Goal: Find specific page/section: Find specific page/section

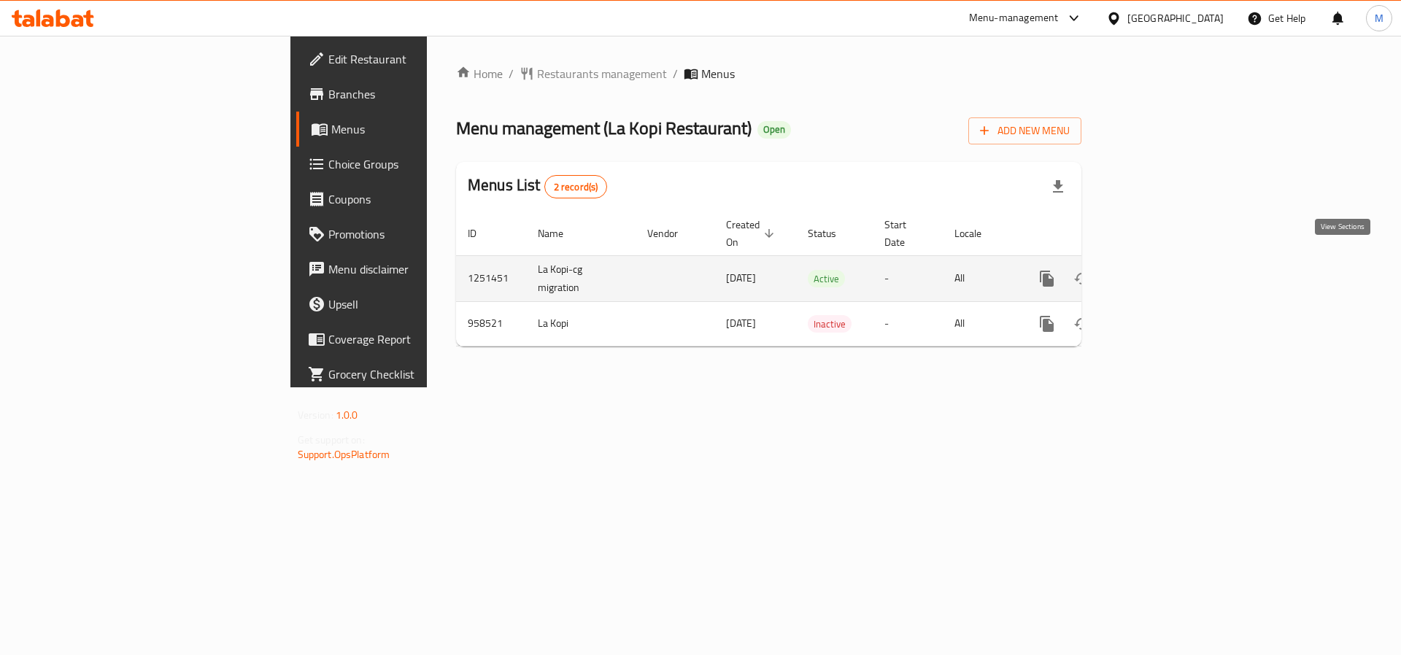
click at [1161, 270] on icon "enhanced table" at bounding box center [1152, 279] width 18 height 18
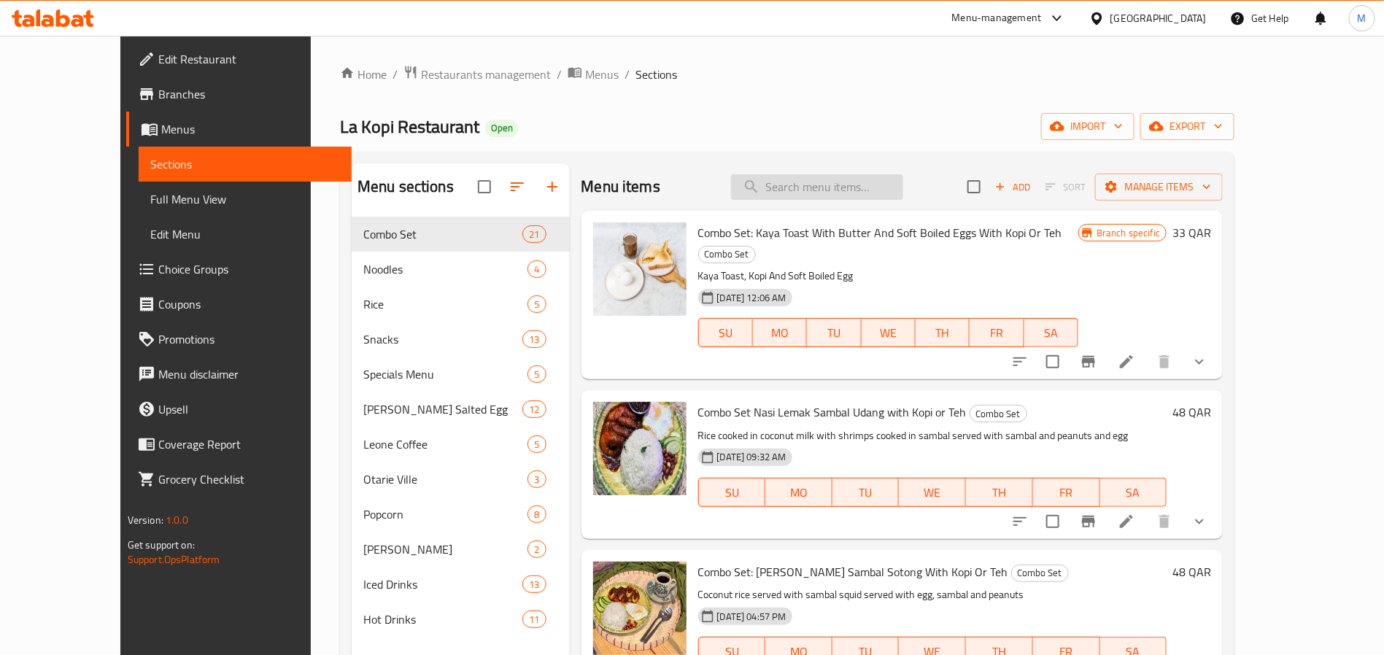
click at [828, 197] on input "search" at bounding box center [817, 187] width 172 height 26
paste input "penang [PERSON_NAME]"
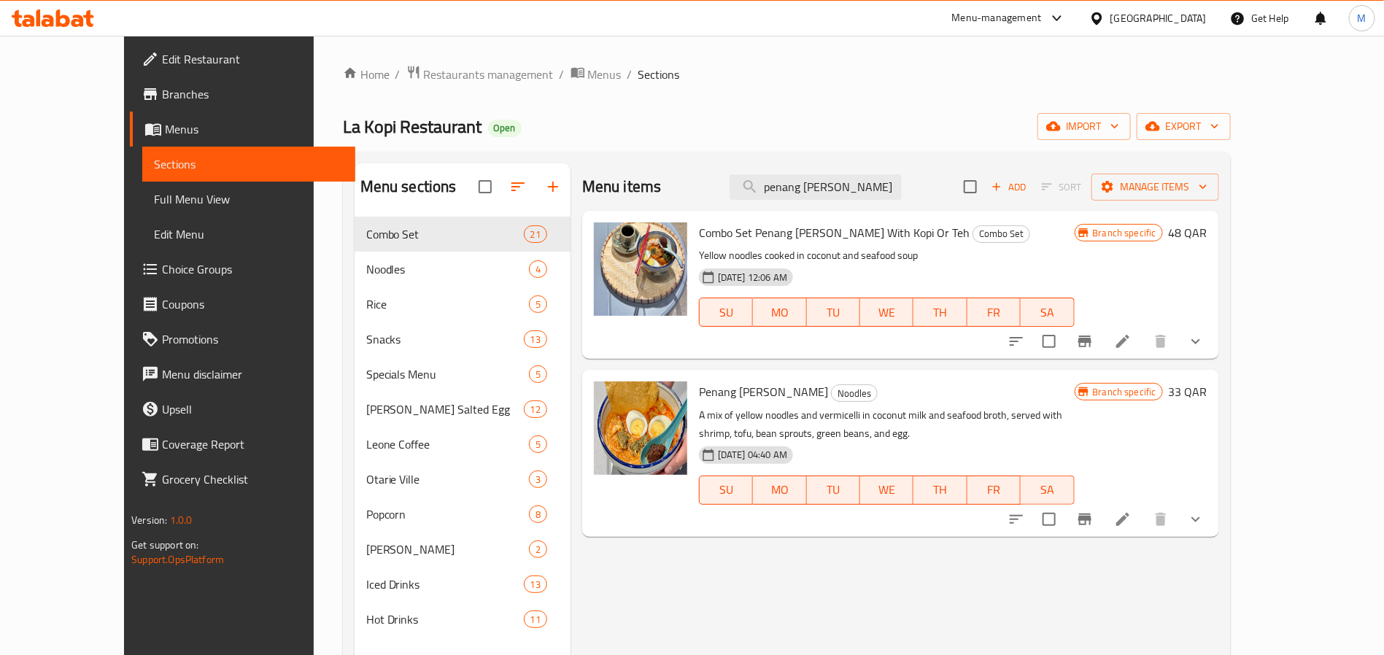
type input "penang [PERSON_NAME]"
click at [1102, 530] on button "Branch-specific-item" at bounding box center [1084, 519] width 35 height 35
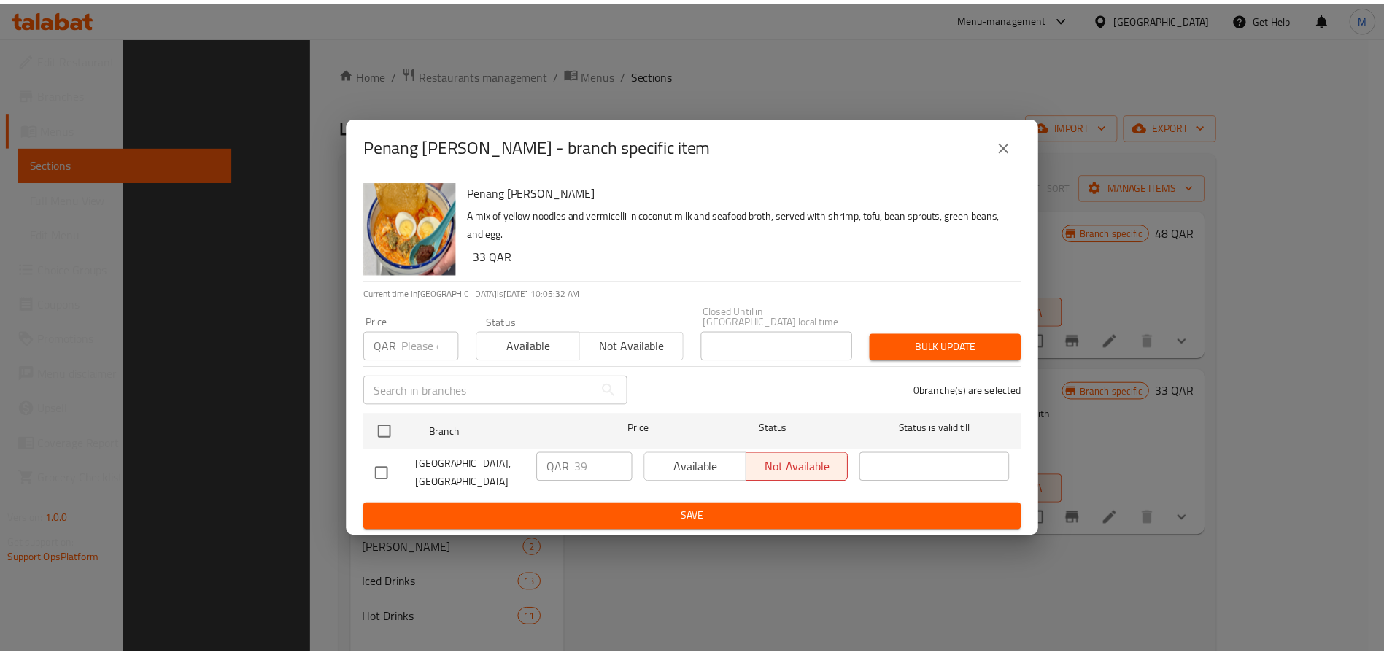
scroll to position [204, 0]
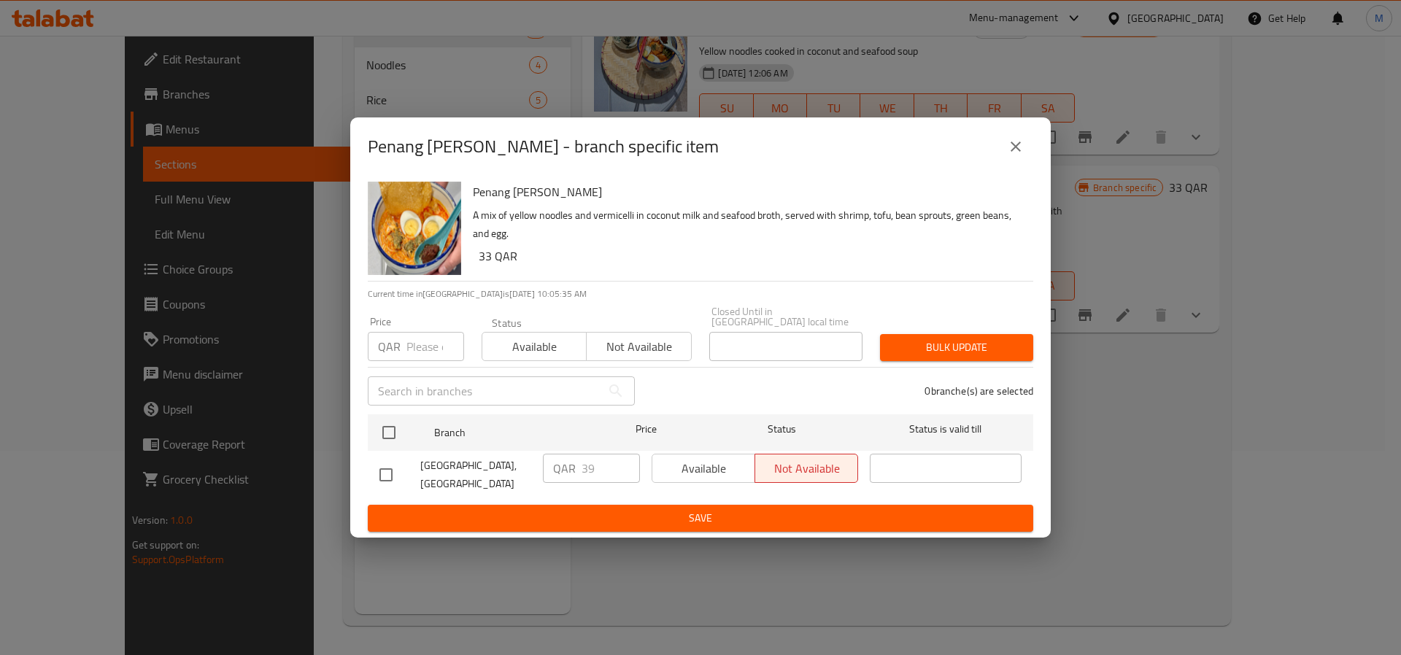
click at [1132, 503] on div "Penang [PERSON_NAME] - branch specific item Penang [PERSON_NAME] A mix of yello…" at bounding box center [700, 327] width 1401 height 655
click at [1018, 152] on icon "close" at bounding box center [1016, 147] width 10 height 10
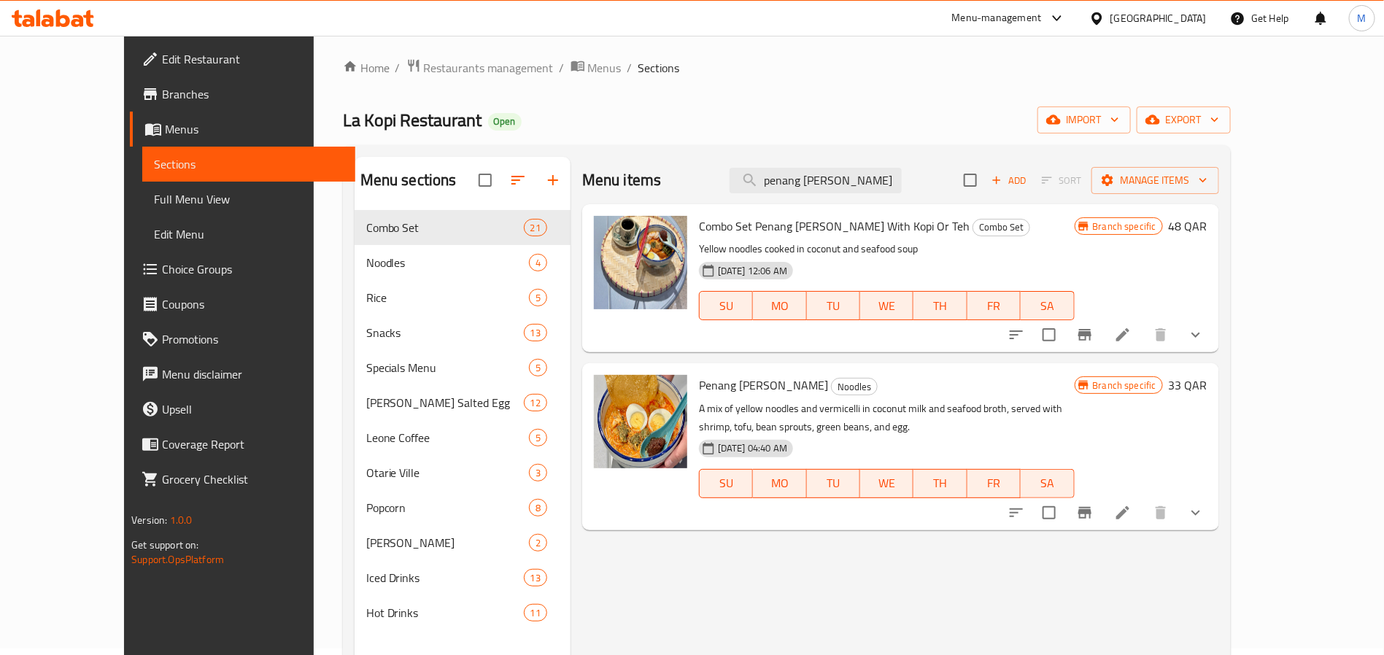
scroll to position [0, 0]
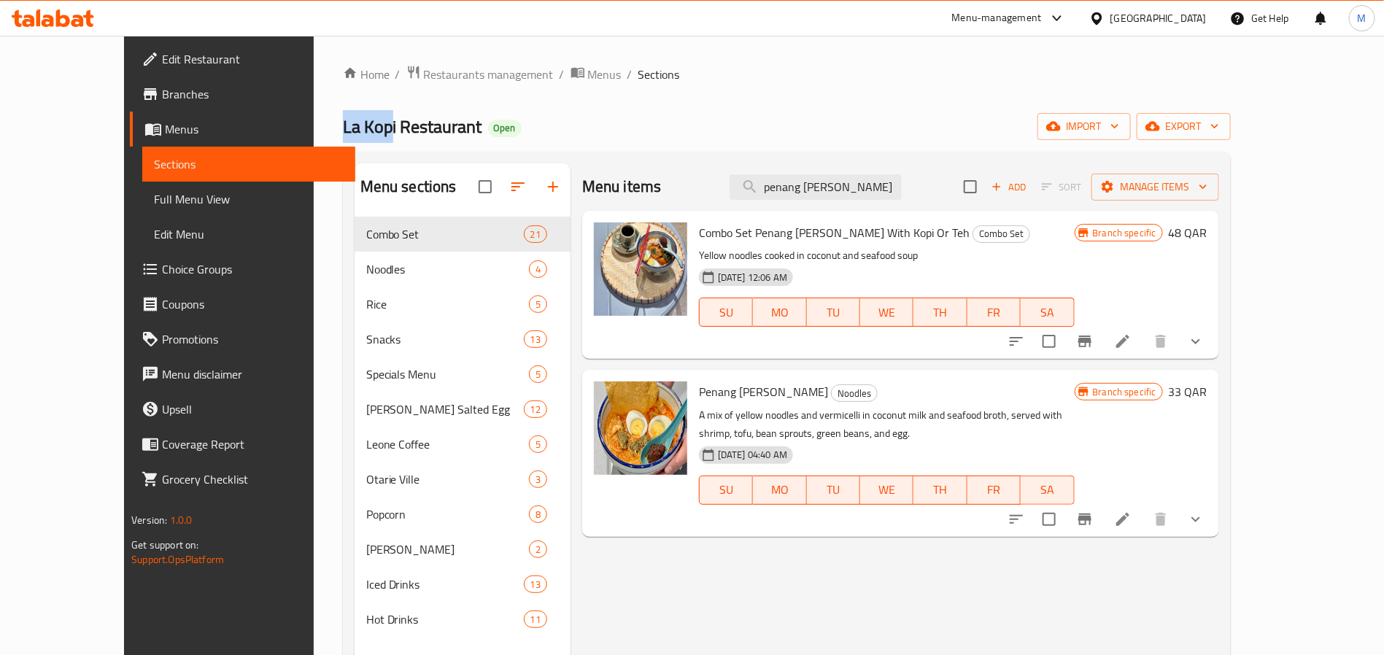
copy span "La Kop"
copy span "La Kopi"
drag, startPoint x: 252, startPoint y: 130, endPoint x: 313, endPoint y: 130, distance: 61.3
click at [314, 130] on div "Home / Restaurants management / Menus / Sections La Kopi Restaurant Open import…" at bounding box center [787, 448] width 946 height 824
click at [162, 90] on span "Branches" at bounding box center [253, 94] width 182 height 18
